Goal: Task Accomplishment & Management: Manage account settings

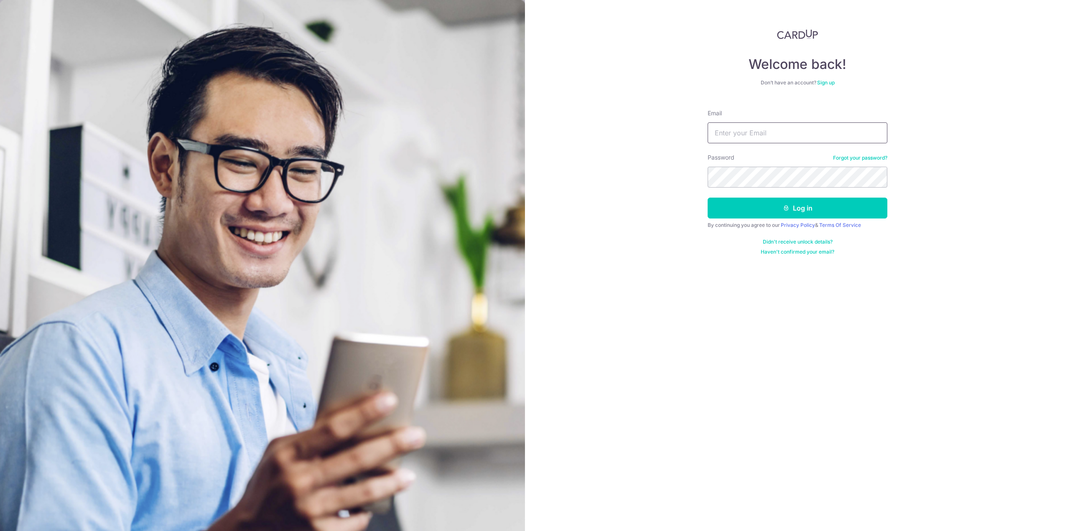
click at [757, 128] on input "Email" at bounding box center [798, 132] width 180 height 21
paste input "[EMAIL_ADDRESS][DOMAIN_NAME]"
type input "[EMAIL_ADDRESS][DOMAIN_NAME]"
click at [743, 202] on button "Log in" at bounding box center [798, 208] width 180 height 21
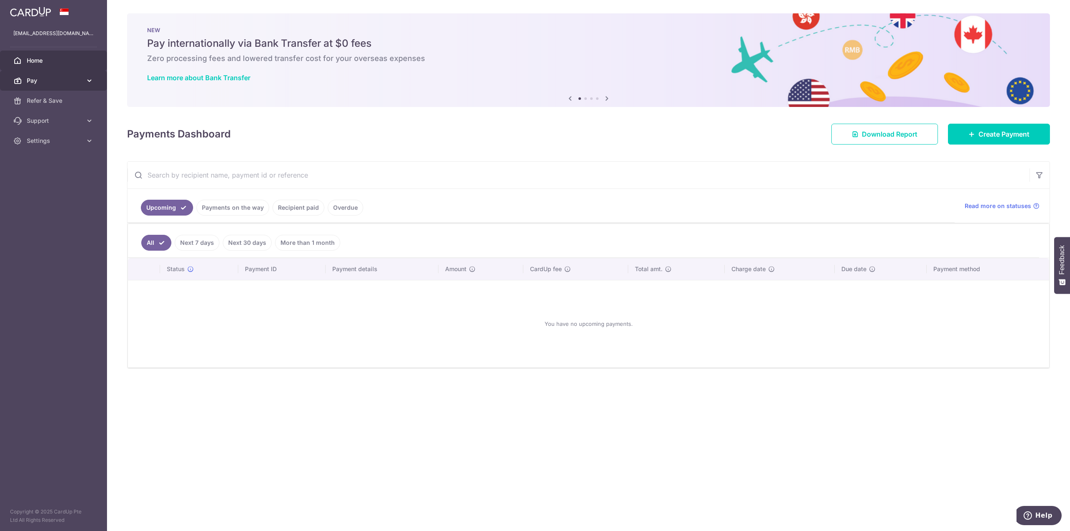
click at [49, 82] on span "Pay" at bounding box center [54, 80] width 55 height 8
click at [45, 106] on link "Payments" at bounding box center [53, 101] width 107 height 20
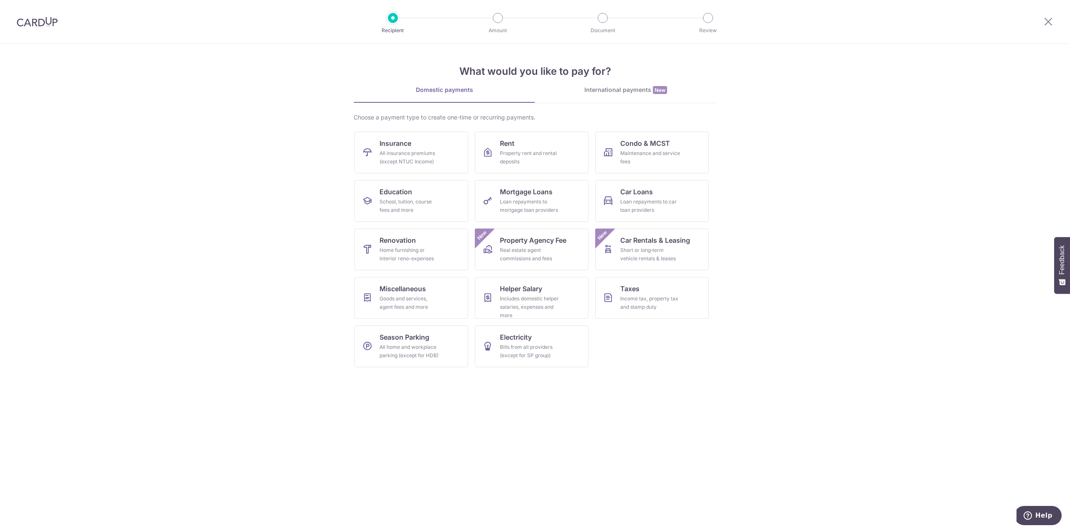
click at [1055, 24] on div at bounding box center [1047, 21] width 43 height 43
click at [1054, 24] on div at bounding box center [1047, 21] width 43 height 43
click at [1052, 21] on icon at bounding box center [1048, 21] width 10 height 10
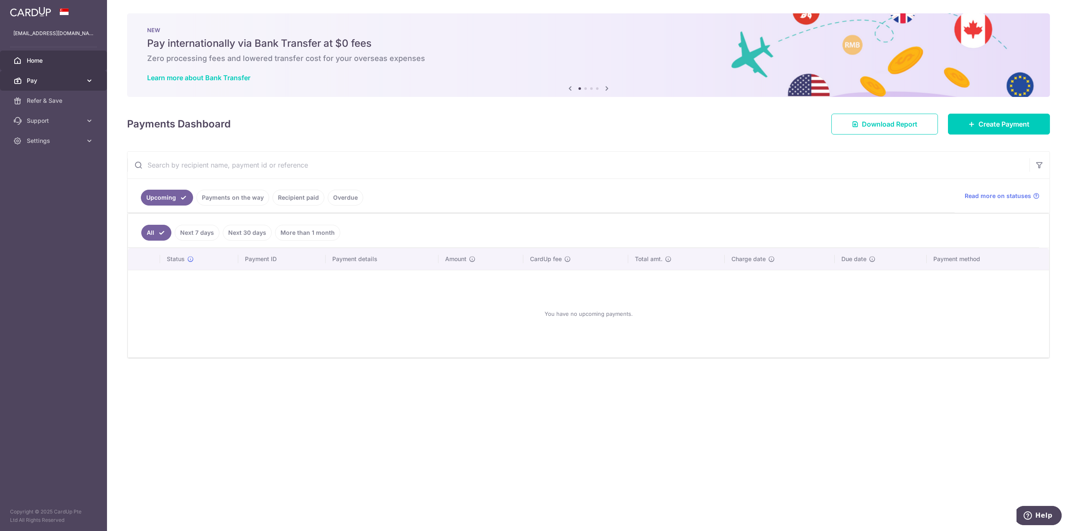
click at [55, 80] on span "Pay" at bounding box center [54, 80] width 55 height 8
click at [40, 145] on span "Cards" at bounding box center [54, 141] width 55 height 8
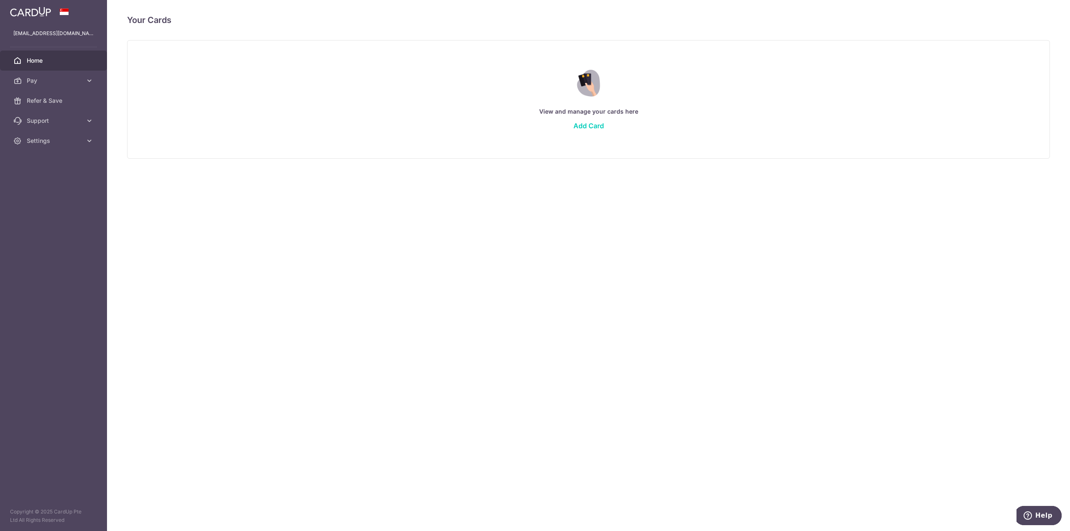
drag, startPoint x: 39, startPoint y: 60, endPoint x: 125, endPoint y: 117, distance: 102.2
click at [40, 60] on span "Home" at bounding box center [54, 60] width 55 height 8
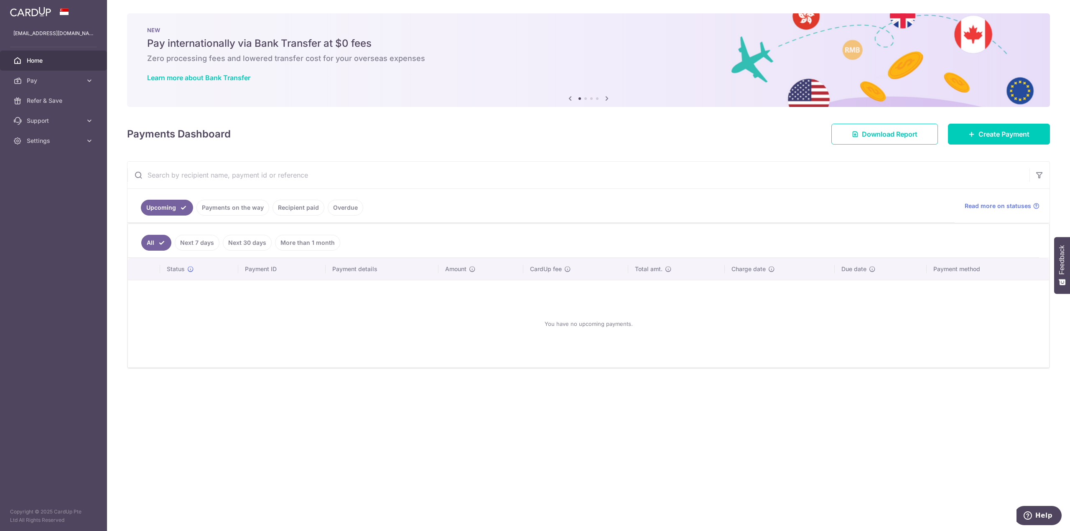
click at [231, 206] on link "Payments on the way" at bounding box center [232, 208] width 73 height 16
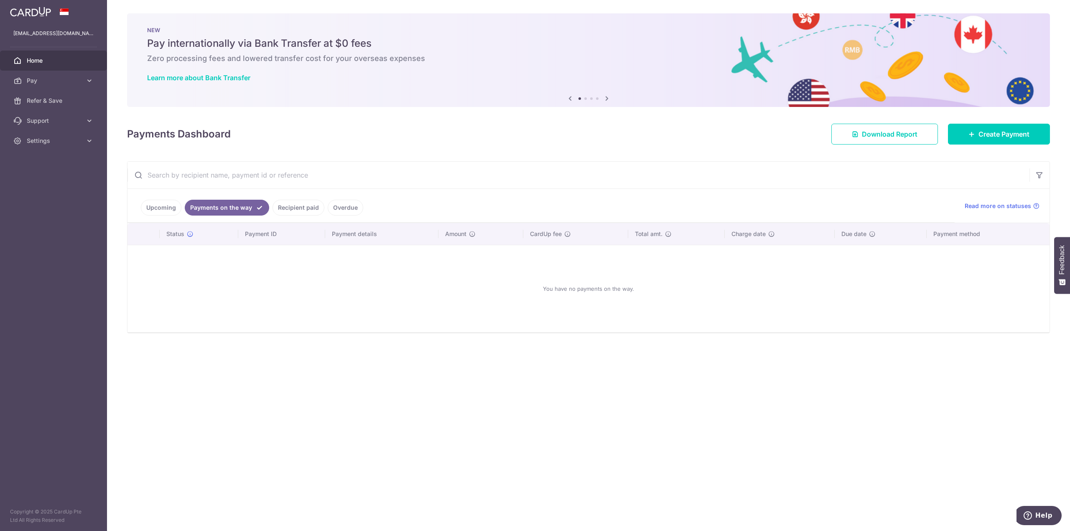
click at [295, 208] on link "Recipient paid" at bounding box center [298, 208] width 52 height 16
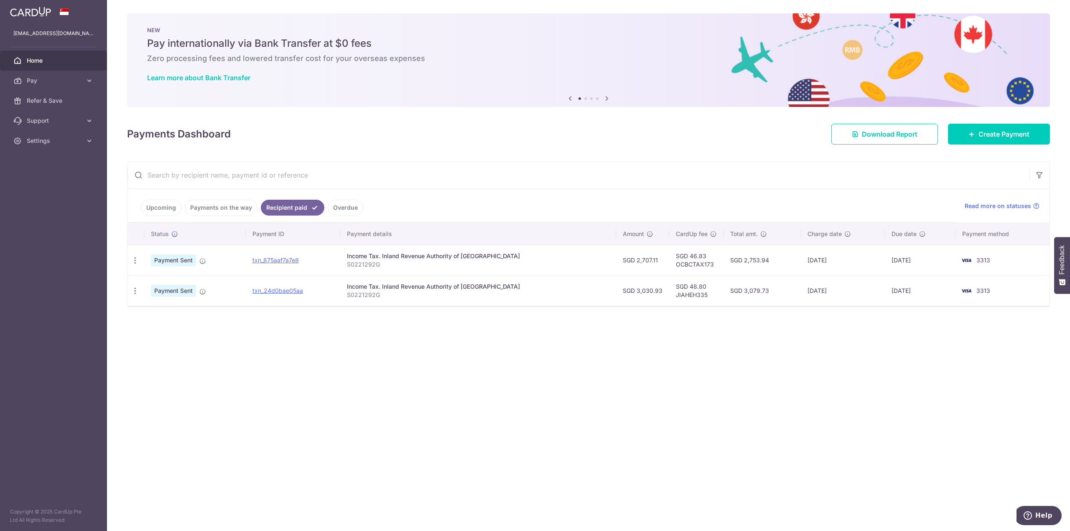
click at [348, 205] on link "Overdue" at bounding box center [346, 208] width 36 height 16
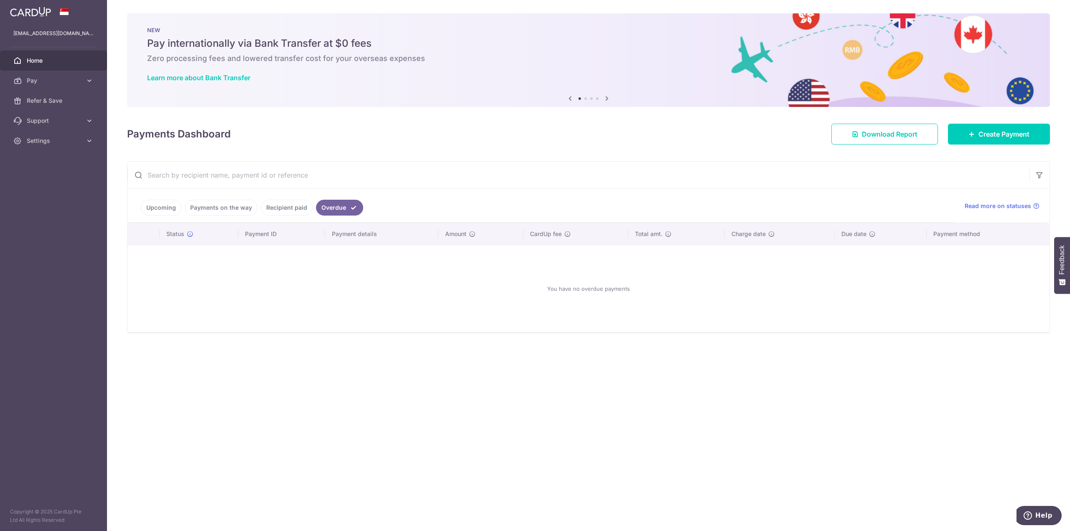
click at [163, 200] on link "Upcoming" at bounding box center [161, 208] width 41 height 16
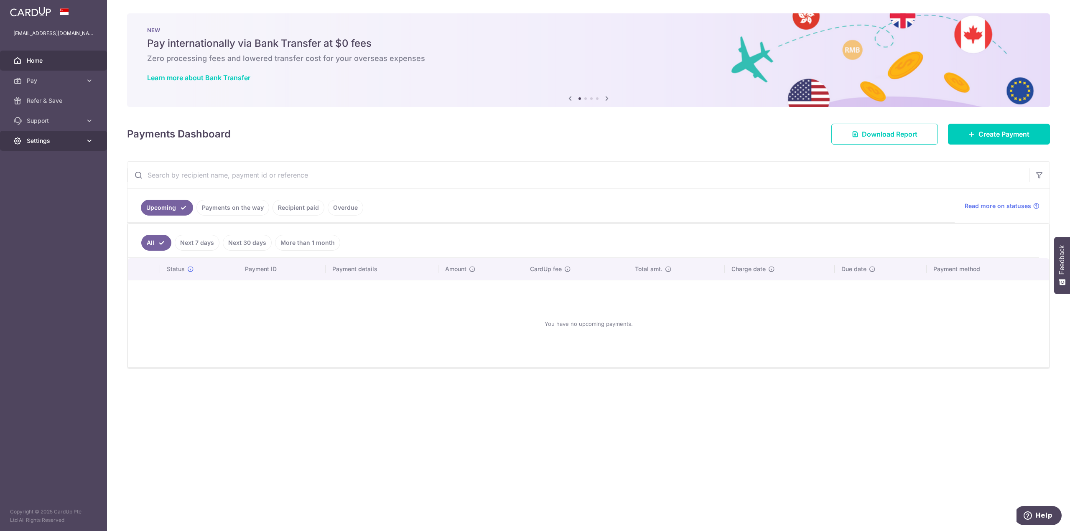
click at [55, 143] on span "Settings" at bounding box center [54, 141] width 55 height 8
click at [47, 176] on link "Logout" at bounding box center [53, 181] width 107 height 20
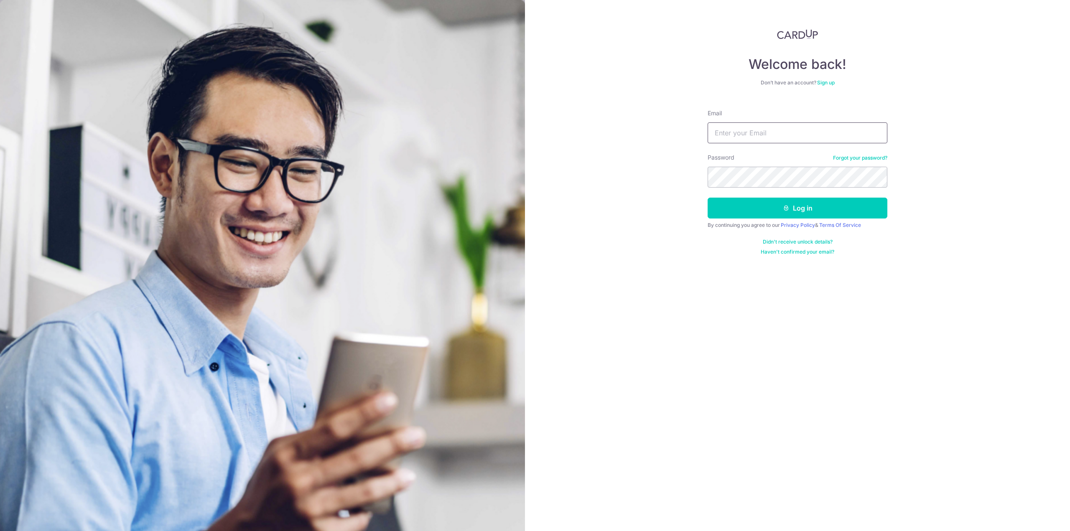
click at [751, 130] on input "Email" at bounding box center [798, 132] width 180 height 21
paste input "Howjiahe@gmail.com"
type input "Howjiahe@gmail.com"
drag, startPoint x: 756, startPoint y: 209, endPoint x: 745, endPoint y: 199, distance: 15.7
click at [756, 208] on button "Log in" at bounding box center [798, 208] width 180 height 21
